Goal: Transaction & Acquisition: Book appointment/travel/reservation

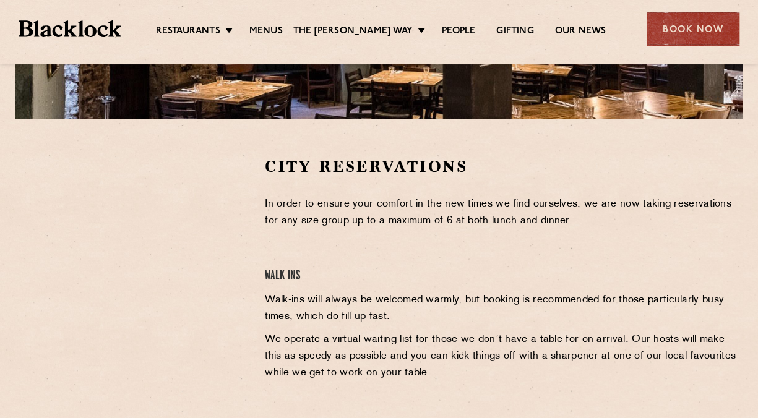
scroll to position [371, 0]
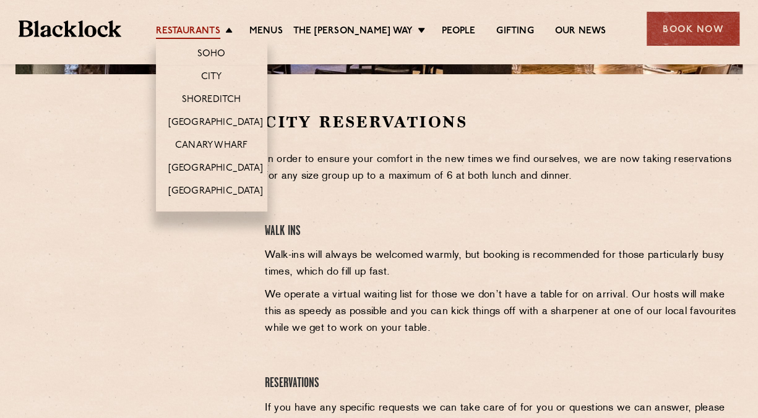
click at [191, 28] on link "Restaurants" at bounding box center [188, 32] width 64 height 14
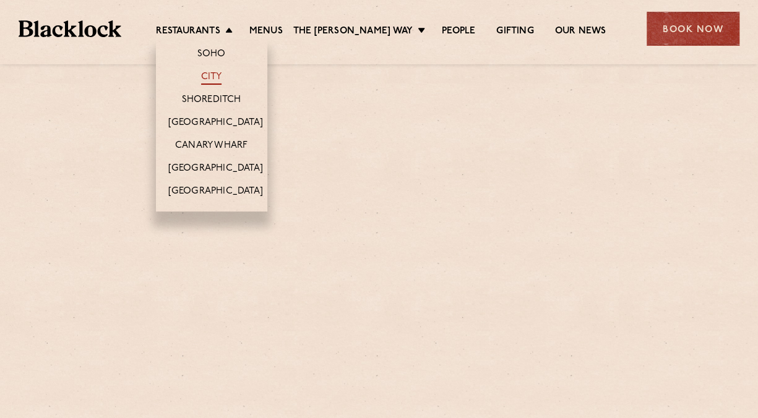
click at [208, 71] on link "City" at bounding box center [211, 78] width 21 height 14
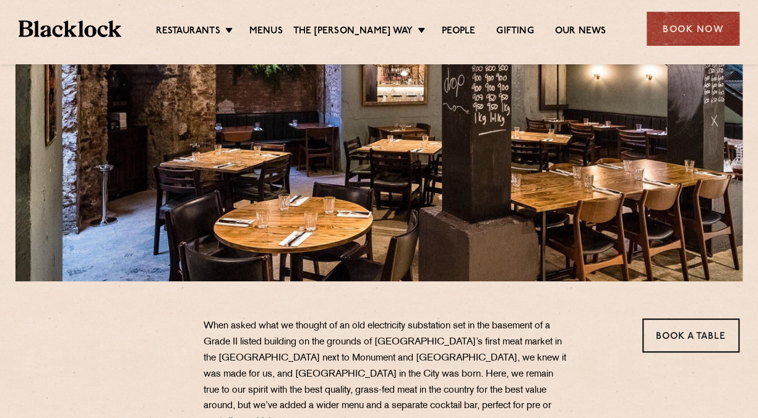
scroll to position [309, 0]
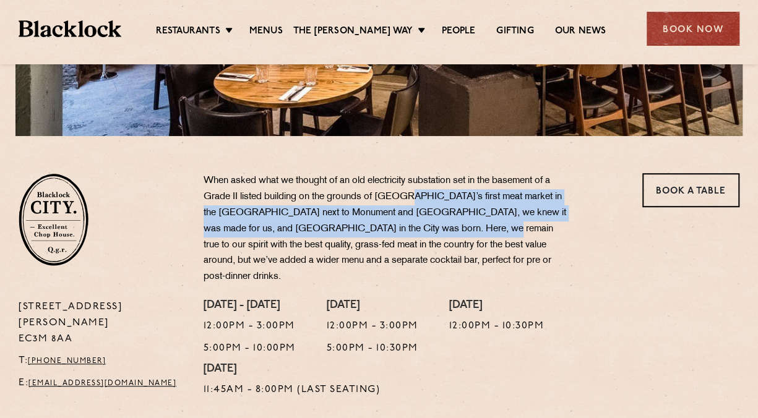
drag, startPoint x: 408, startPoint y: 199, endPoint x: 481, endPoint y: 231, distance: 79.5
click at [481, 231] on p "When asked what we thought of an old electricity substation set in the basement…" at bounding box center [386, 229] width 365 height 112
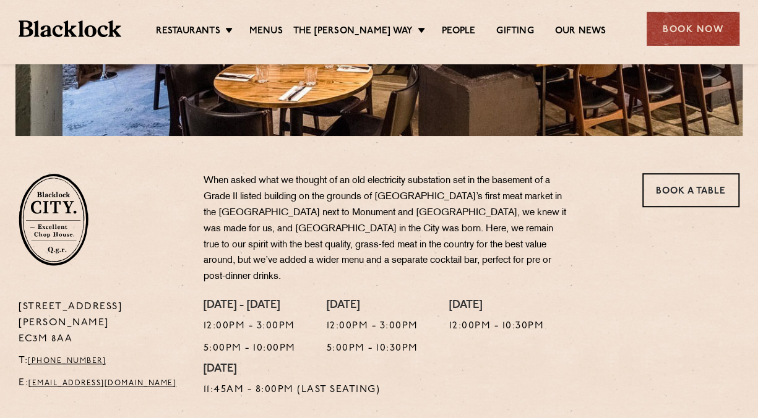
drag, startPoint x: 481, startPoint y: 231, endPoint x: 408, endPoint y: 252, distance: 75.4
click at [408, 252] on p "When asked what we thought of an old electricity substation set in the basement…" at bounding box center [386, 229] width 365 height 112
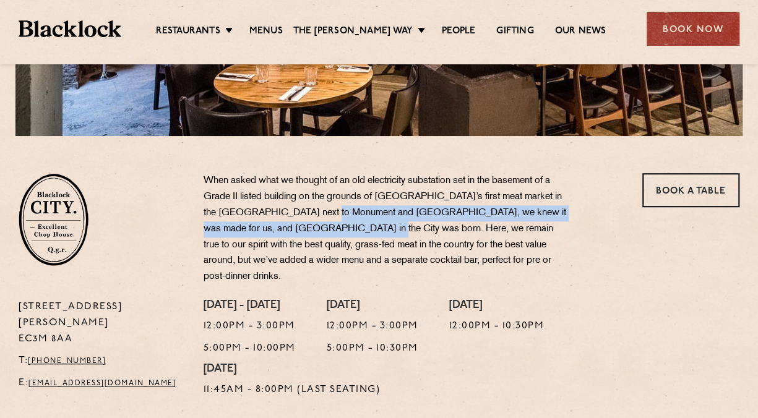
drag, startPoint x: 327, startPoint y: 212, endPoint x: 375, endPoint y: 226, distance: 51.1
click at [375, 226] on p "When asked what we thought of an old electricity substation set in the basement…" at bounding box center [386, 229] width 365 height 112
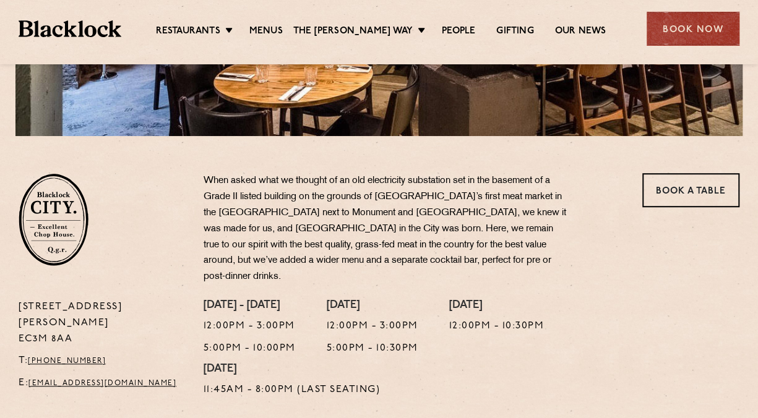
drag, startPoint x: 375, startPoint y: 226, endPoint x: 434, endPoint y: 260, distance: 67.6
click at [434, 260] on p "When asked what we thought of an old electricity substation set in the basement…" at bounding box center [386, 229] width 365 height 112
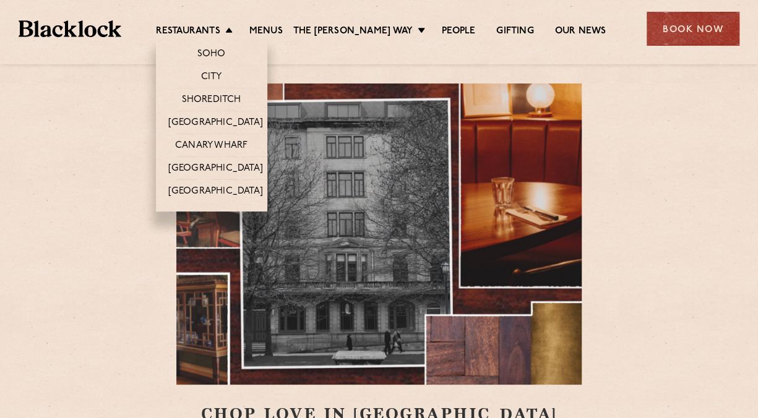
click at [198, 39] on li "Soho" at bounding box center [211, 52] width 111 height 26
click at [201, 98] on link "Shoreditch" at bounding box center [211, 101] width 59 height 14
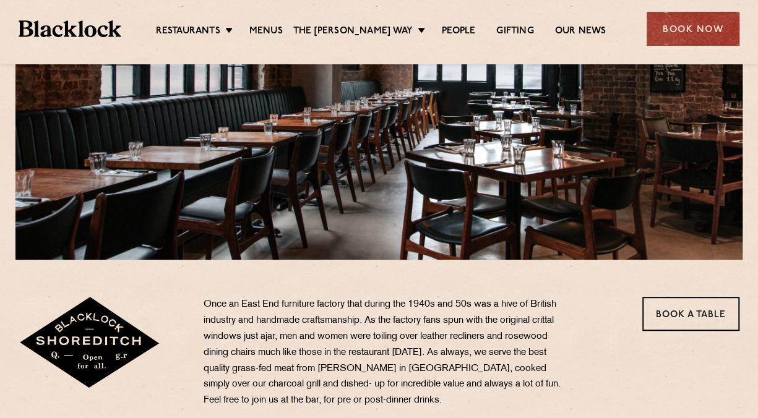
scroll to position [371, 0]
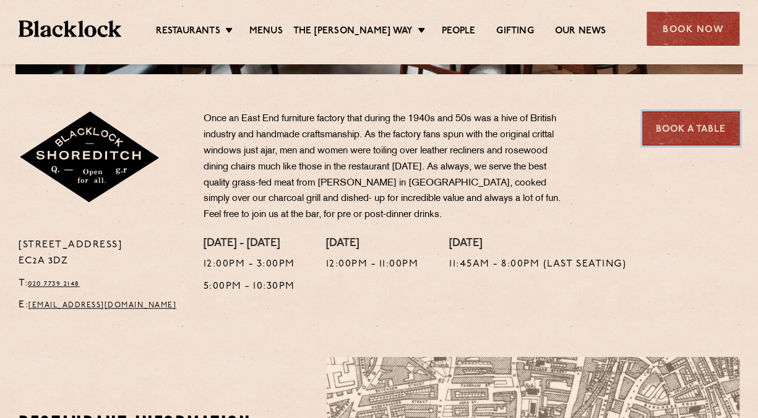
click at [673, 121] on link "Book a Table" at bounding box center [690, 128] width 97 height 34
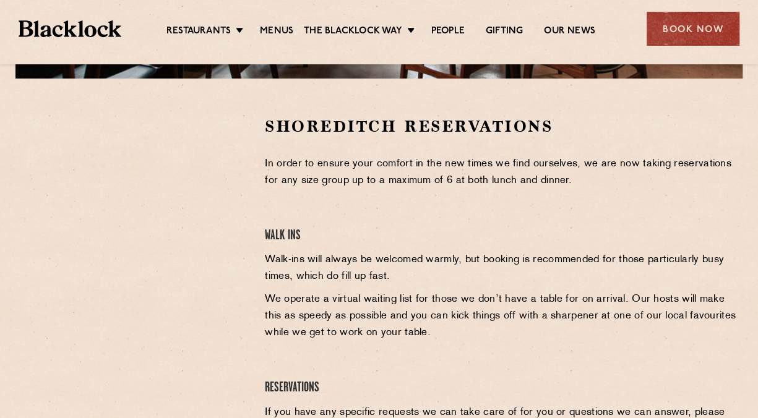
scroll to position [371, 0]
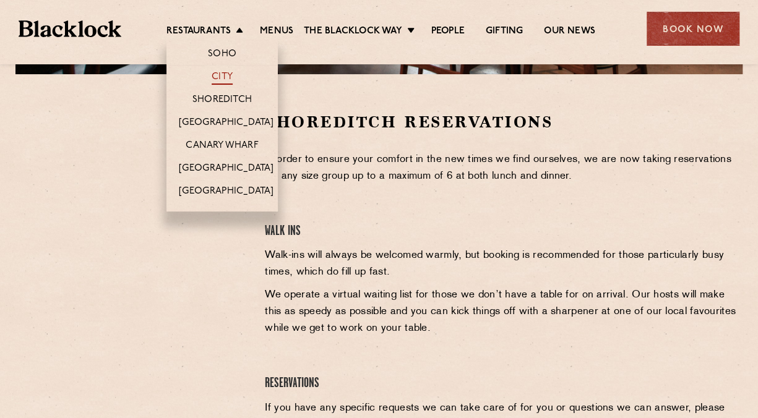
click at [212, 75] on link "City" at bounding box center [222, 78] width 21 height 14
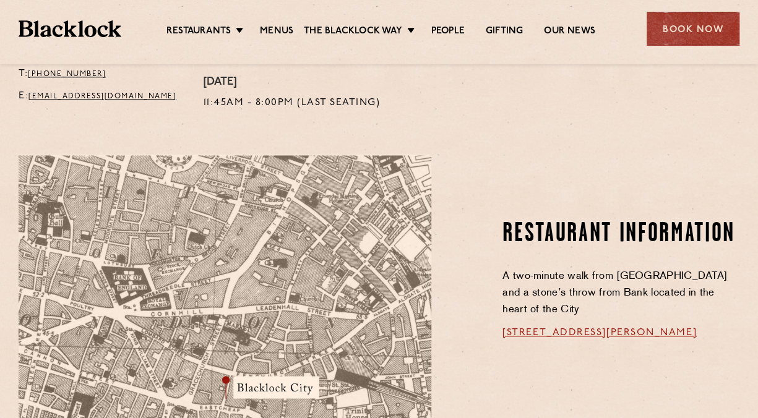
scroll to position [619, 0]
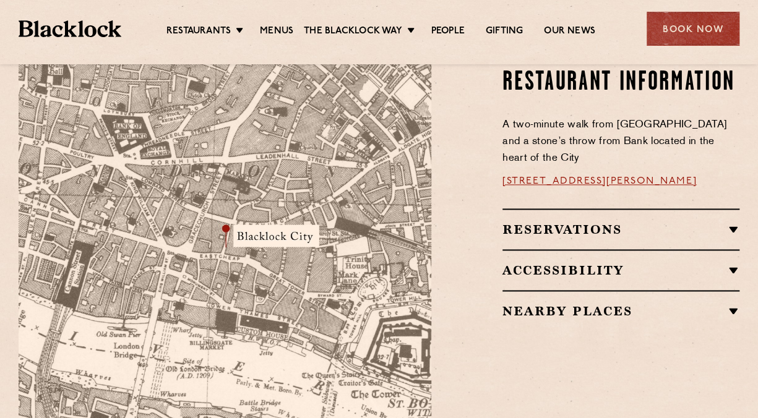
scroll to position [804, 0]
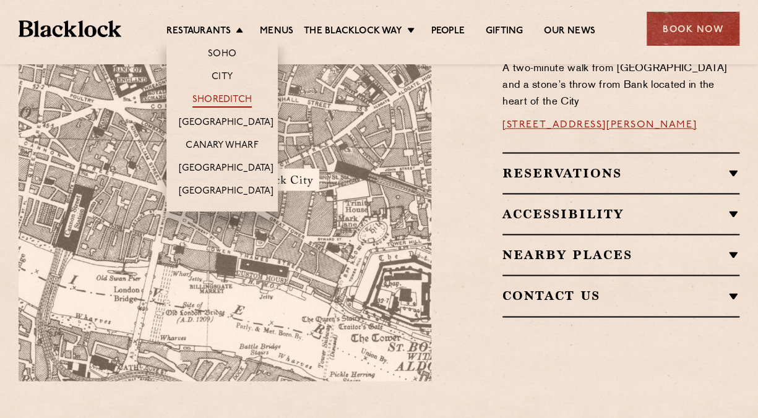
click at [204, 98] on link "Shoreditch" at bounding box center [221, 101] width 59 height 14
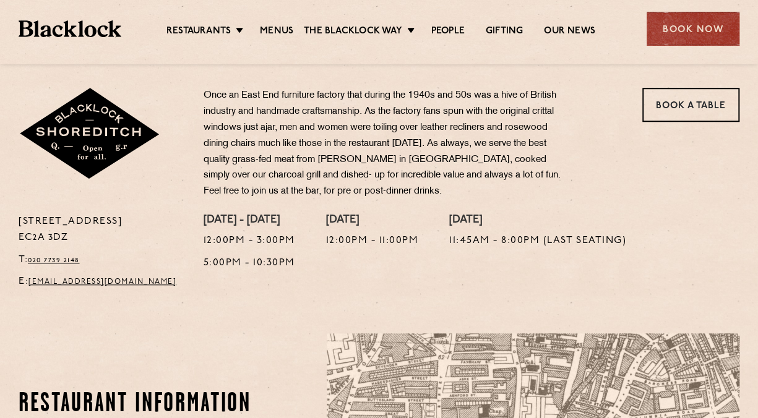
scroll to position [495, 0]
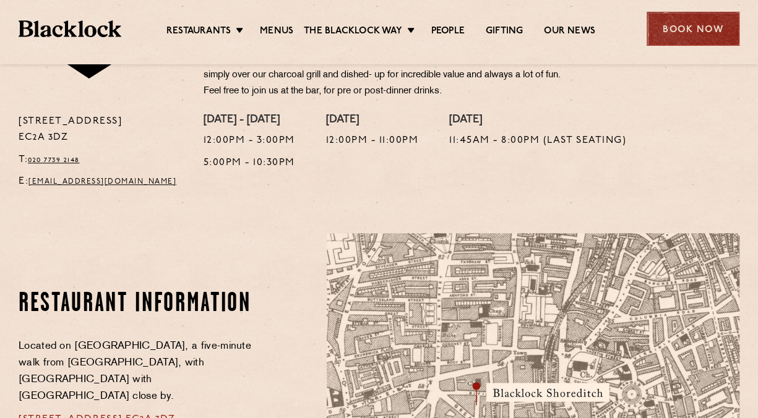
click at [680, 42] on div "Book Now" at bounding box center [692, 29] width 93 height 34
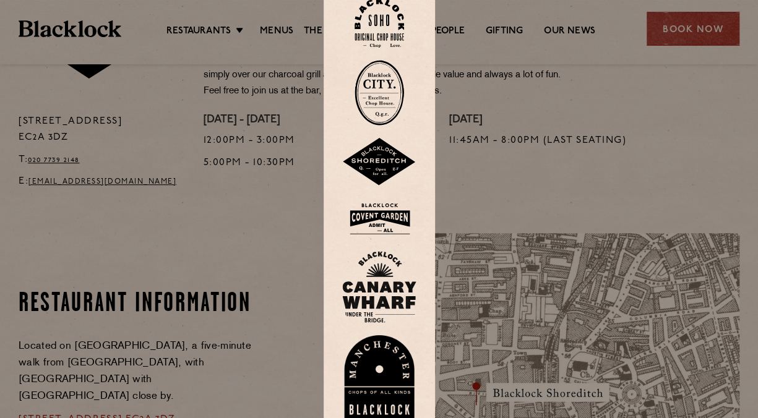
click at [378, 160] on img at bounding box center [379, 162] width 74 height 48
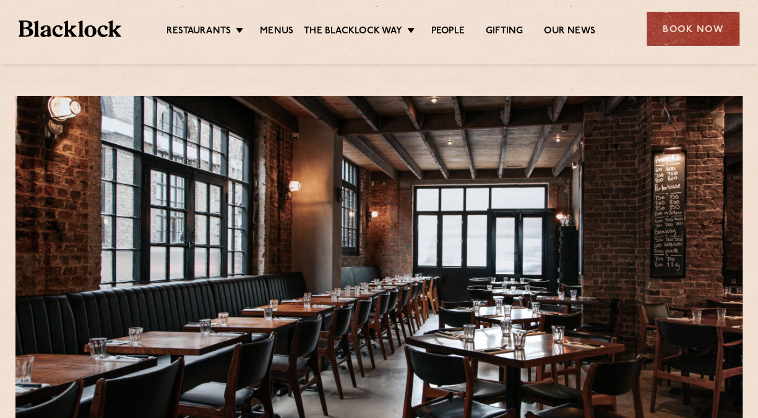
scroll to position [309, 0]
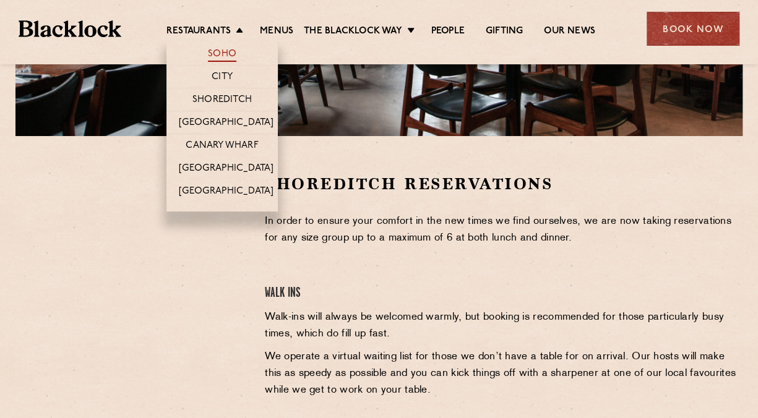
click at [208, 53] on link "Soho" at bounding box center [222, 55] width 28 height 14
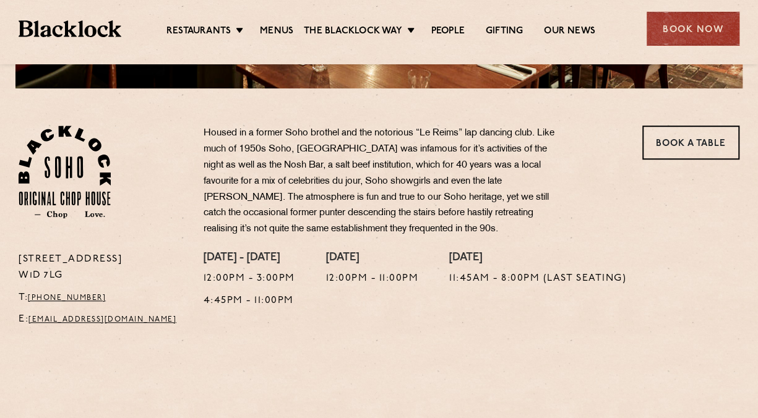
scroll to position [433, 0]
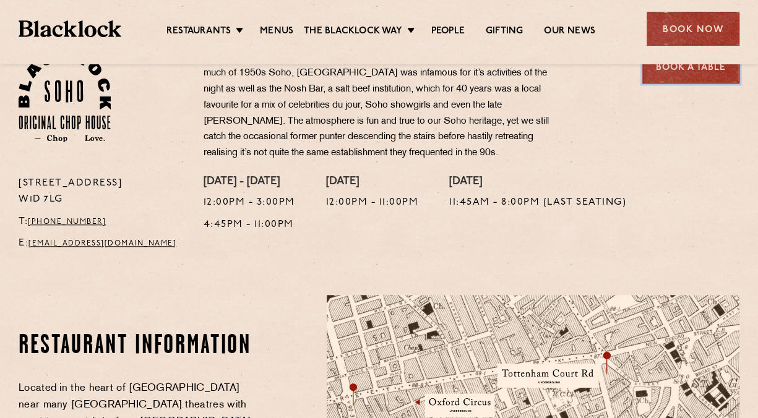
click at [676, 77] on link "Book a Table" at bounding box center [690, 66] width 97 height 34
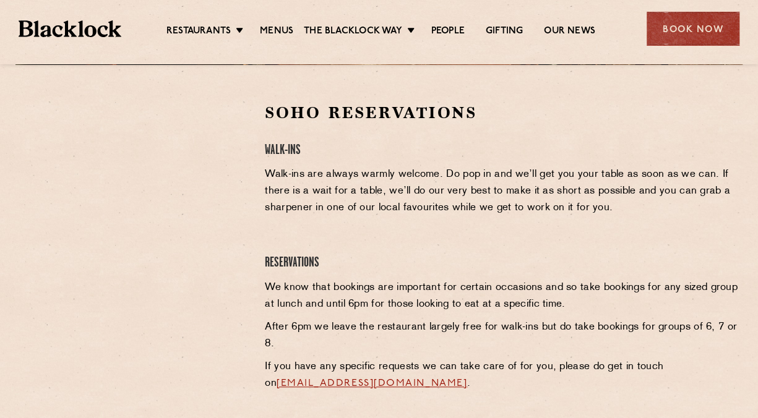
scroll to position [309, 0]
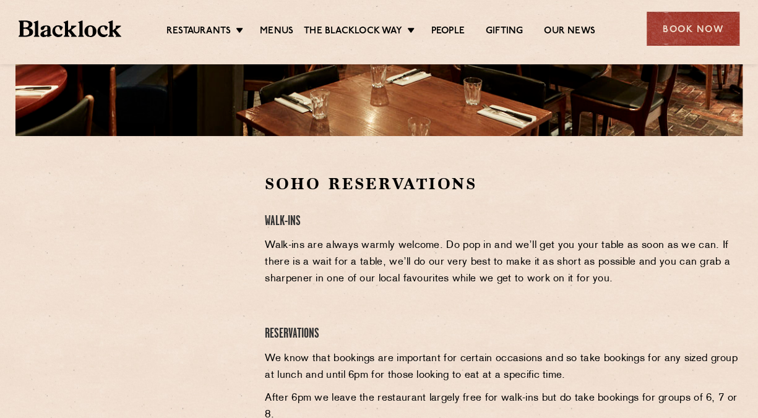
click at [205, 24] on ul "Restaurants Soho City Shoreditch Covent Garden Canary Wharf Manchester Birmingh…" at bounding box center [380, 29] width 519 height 20
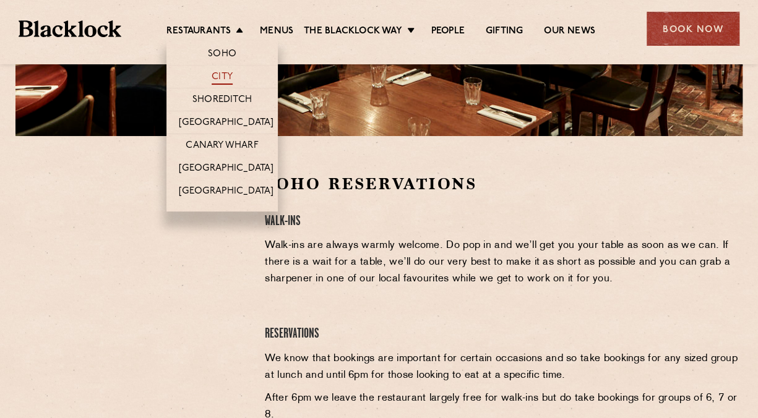
click at [212, 74] on link "City" at bounding box center [222, 78] width 21 height 14
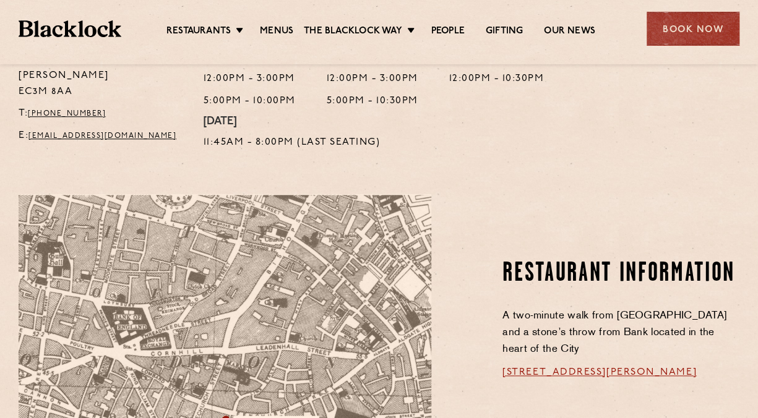
scroll to position [433, 0]
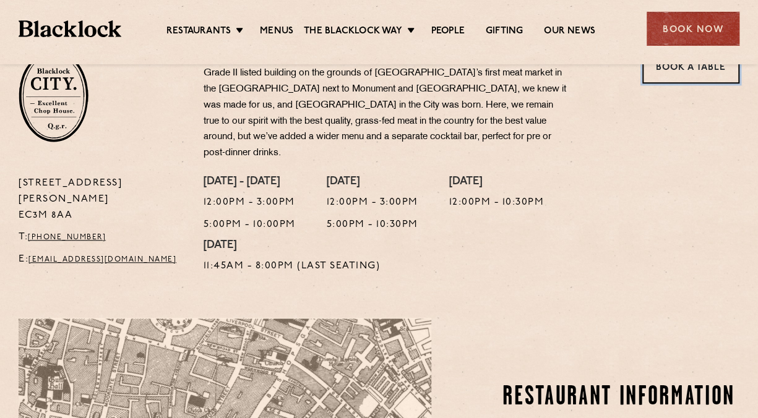
drag, startPoint x: 664, startPoint y: 72, endPoint x: 607, endPoint y: 92, distance: 60.1
click at [664, 72] on link "Book a Table" at bounding box center [690, 66] width 97 height 34
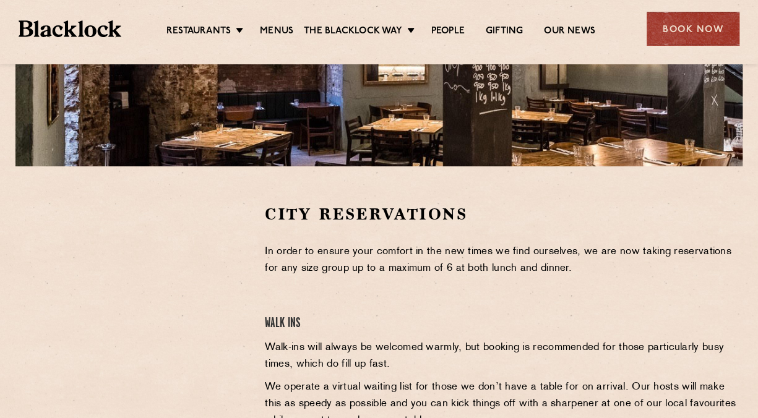
scroll to position [371, 0]
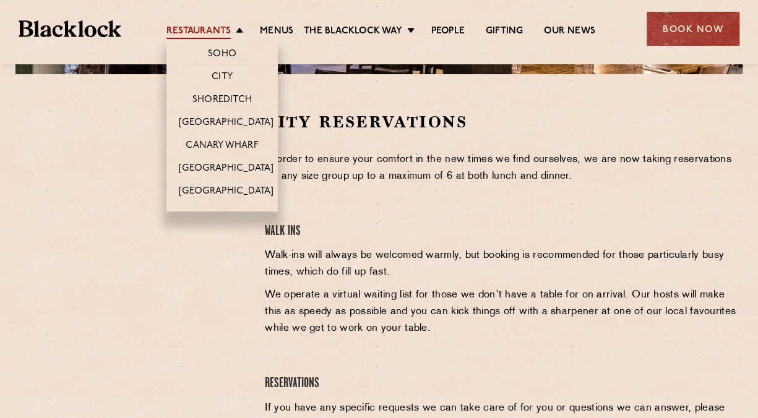
click at [207, 37] on link "Restaurants" at bounding box center [198, 32] width 64 height 14
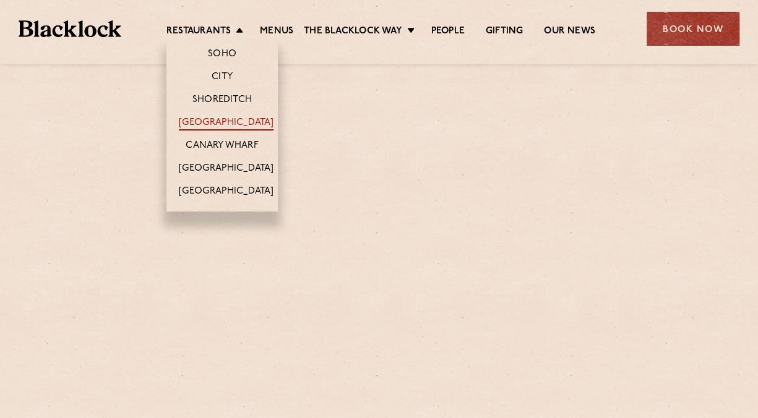
click at [194, 122] on link "[GEOGRAPHIC_DATA]" at bounding box center [226, 124] width 95 height 14
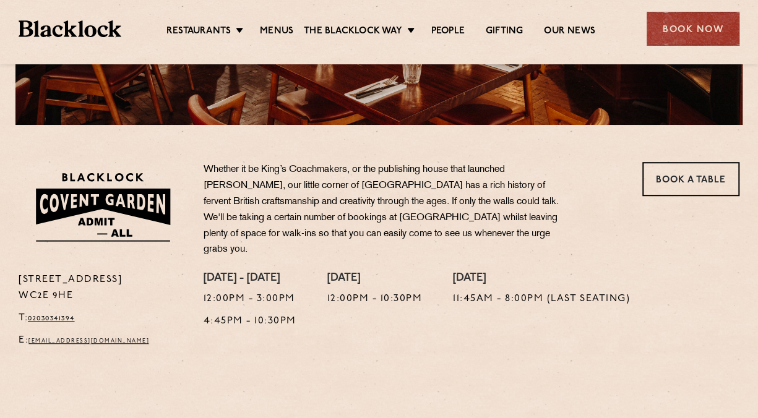
scroll to position [433, 0]
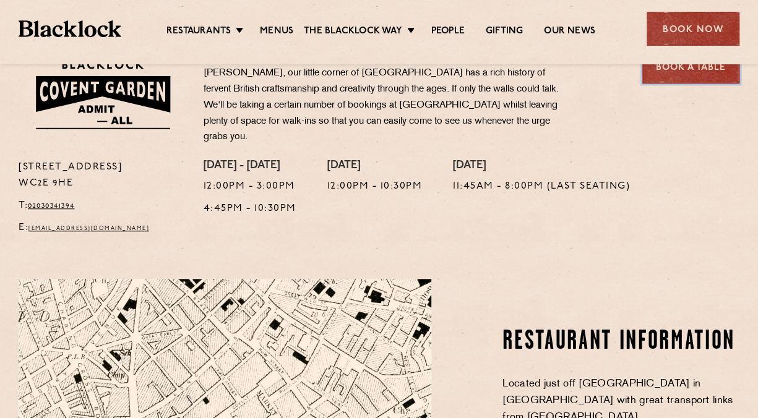
click at [667, 71] on link "Book a Table" at bounding box center [690, 66] width 97 height 34
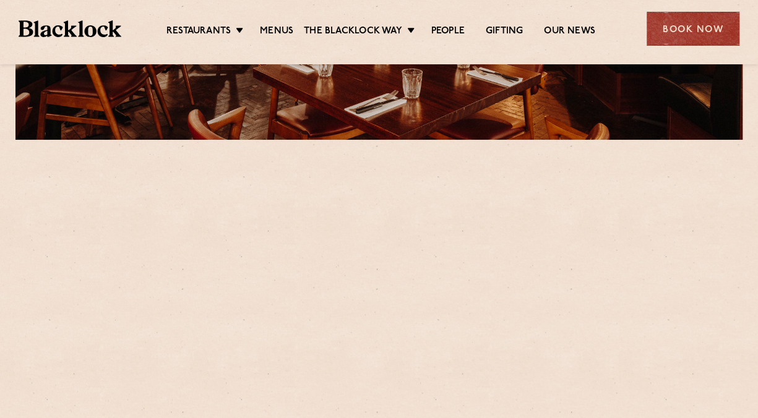
scroll to position [309, 0]
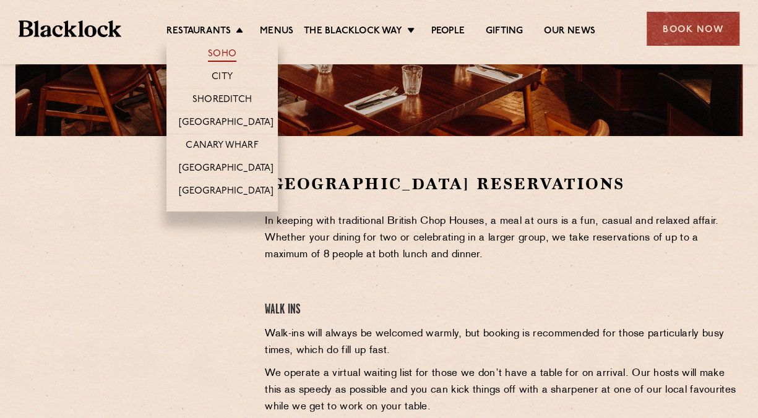
click at [208, 54] on link "Soho" at bounding box center [222, 55] width 28 height 14
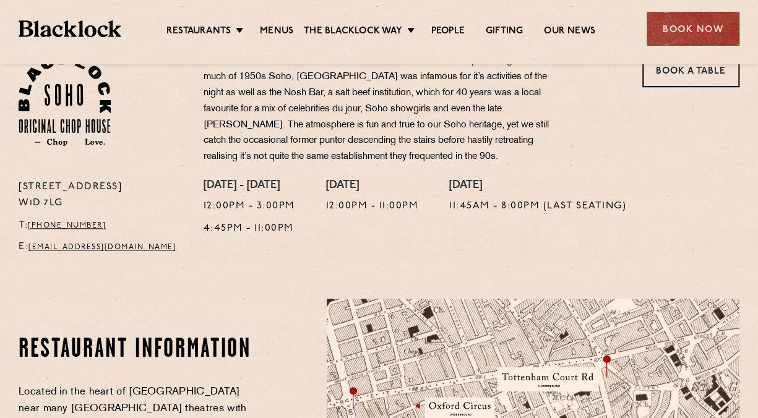
scroll to position [433, 0]
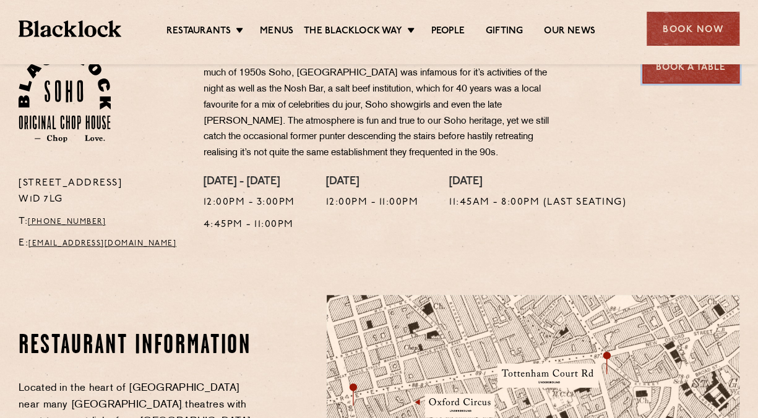
click at [724, 69] on link "Book a Table" at bounding box center [690, 66] width 97 height 34
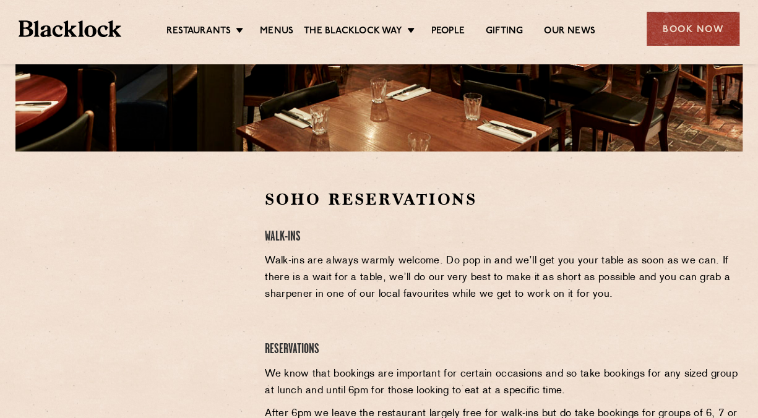
scroll to position [433, 0]
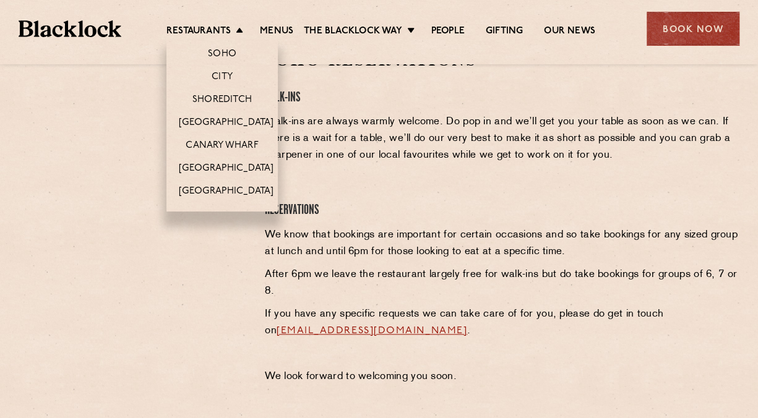
click at [219, 79] on li "City" at bounding box center [221, 76] width 111 height 23
click at [212, 77] on link "City" at bounding box center [222, 78] width 21 height 14
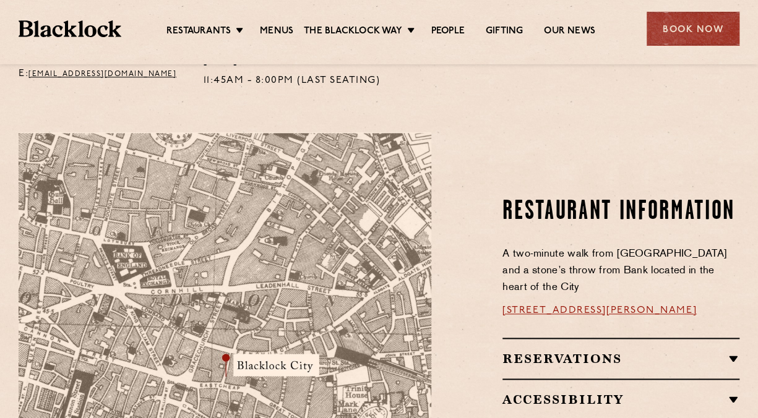
scroll to position [371, 0]
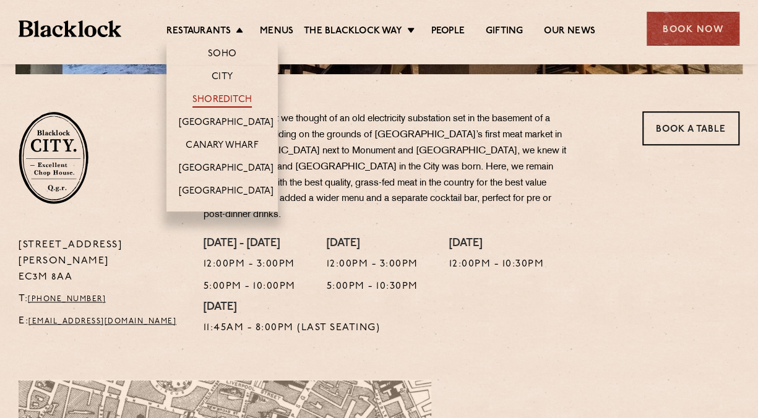
click at [204, 98] on link "Shoreditch" at bounding box center [221, 101] width 59 height 14
